Goal: Task Accomplishment & Management: Manage account settings

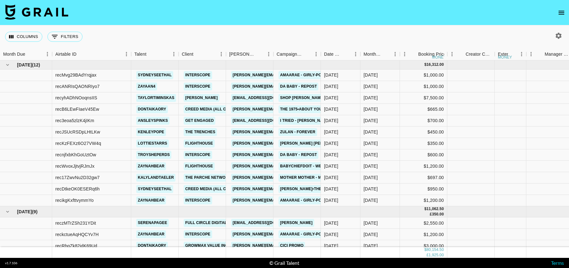
click at [455, 12] on icon "open drawer" at bounding box center [561, 13] width 8 height 8
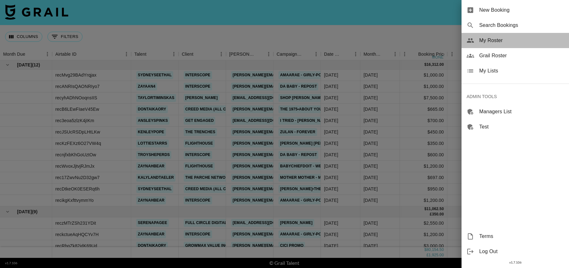
click at [455, 41] on span "My Roster" at bounding box center [521, 41] width 85 height 8
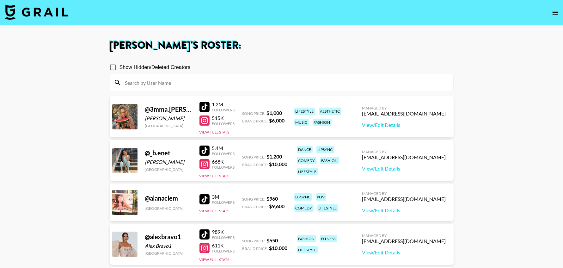
click at [182, 83] on input at bounding box center [285, 82] width 328 height 10
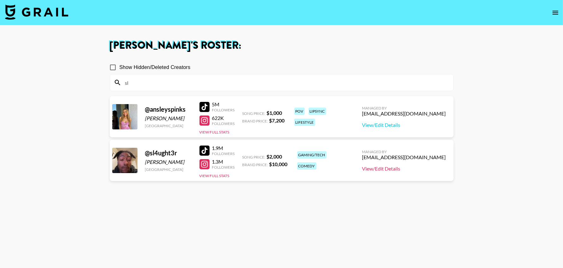
type input "sl"
click at [415, 167] on link "View/Edit Details" at bounding box center [404, 168] width 84 height 6
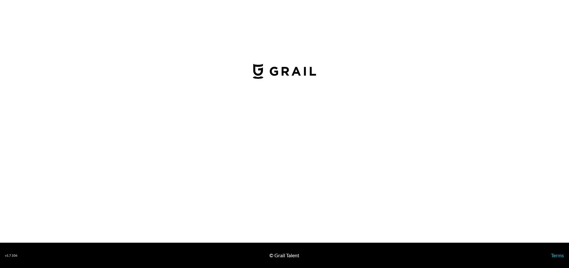
select select "USD"
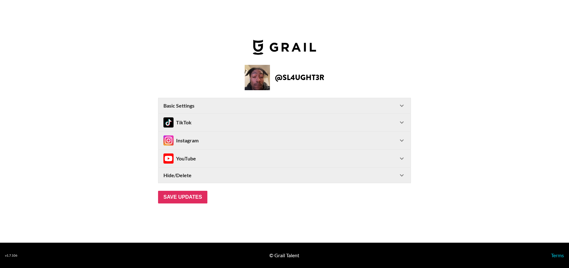
click at [362, 122] on div "TikTok" at bounding box center [280, 122] width 234 height 10
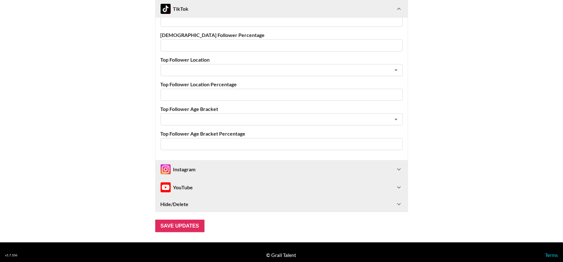
scroll to position [242, 0]
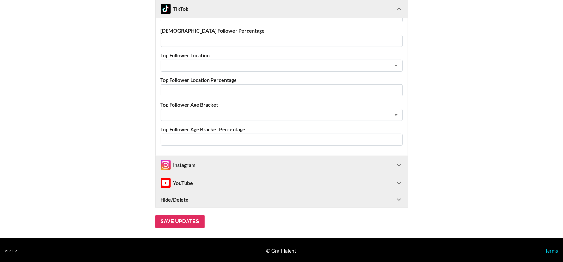
click at [208, 183] on div "YouTube" at bounding box center [277, 183] width 234 height 10
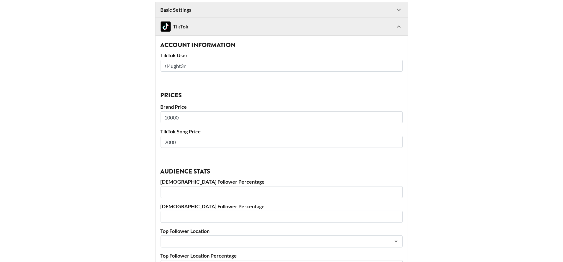
scroll to position [63, 0]
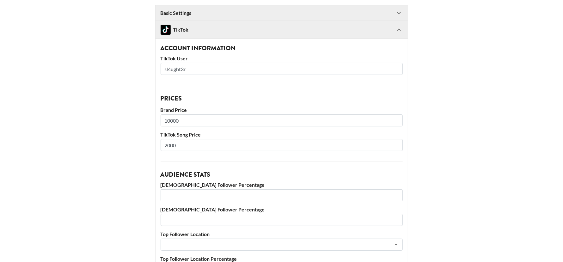
click at [190, 118] on input "10000" at bounding box center [281, 120] width 242 height 12
type input "50000"
click at [170, 146] on input "2000" at bounding box center [281, 145] width 242 height 12
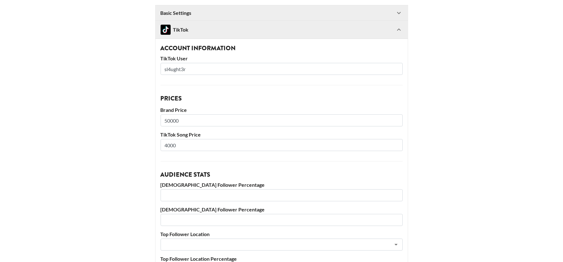
type input "4000"
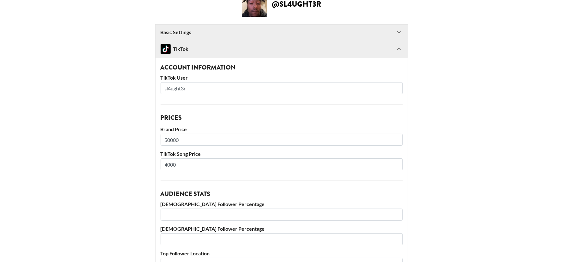
scroll to position [33, 0]
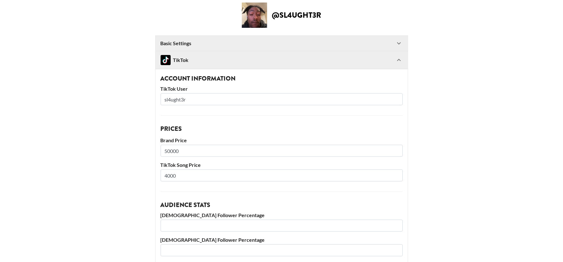
click at [189, 57] on div "TikTok" at bounding box center [174, 60] width 28 height 10
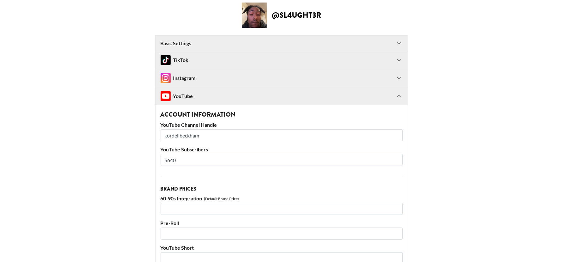
click at [302, 14] on h2 "@ sl4ught3r" at bounding box center [296, 15] width 49 height 8
click at [0, 0] on section "@ sl4ught3r Basic Settings Airtable ID: recg7BVDwgJ0Jvcg5 Manager(s) [EMAIL_ADD…" at bounding box center [281, 161] width 563 height 389
